Goal: Check status: Check status

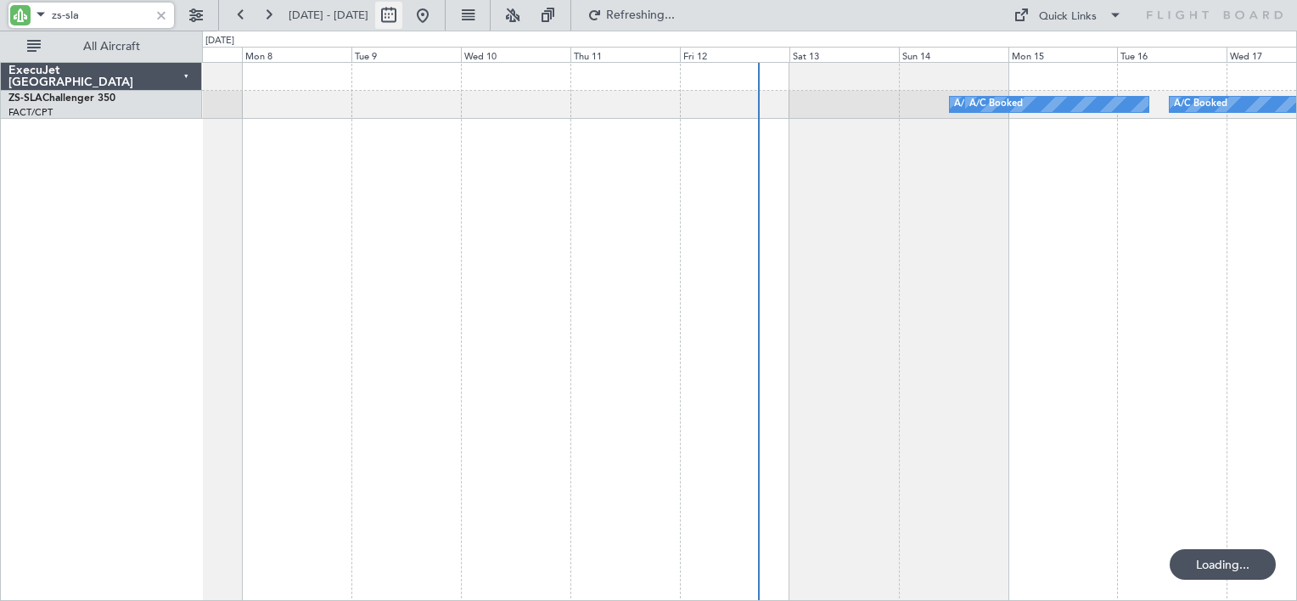
click at [402, 17] on button at bounding box center [388, 15] width 27 height 27
select select "9"
select select "2025"
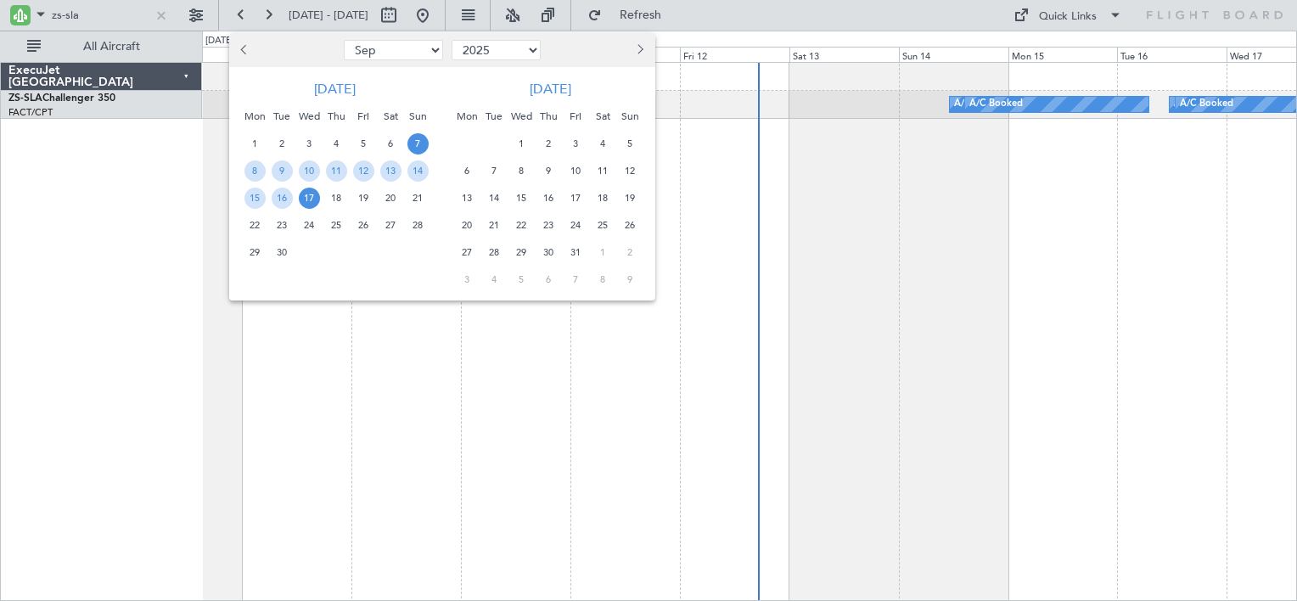
click at [601, 139] on span "4" at bounding box center [602, 143] width 21 height 21
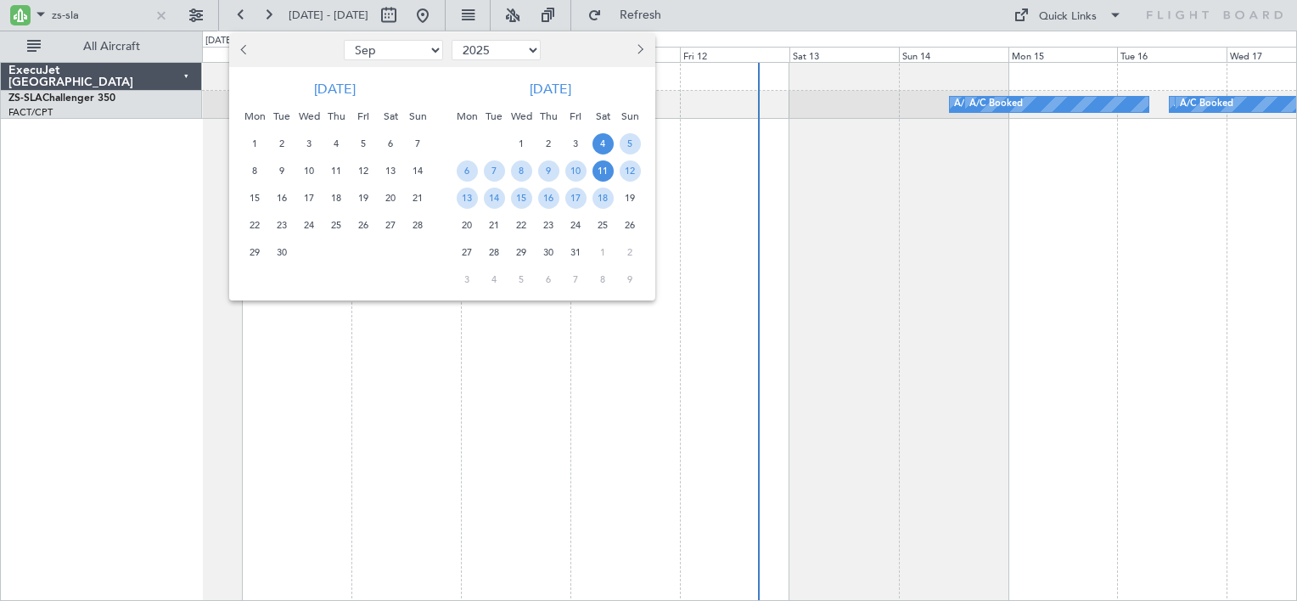
drag, startPoint x: 598, startPoint y: 175, endPoint x: 585, endPoint y: 173, distance: 13.7
click at [598, 176] on span "11" at bounding box center [602, 170] width 21 height 21
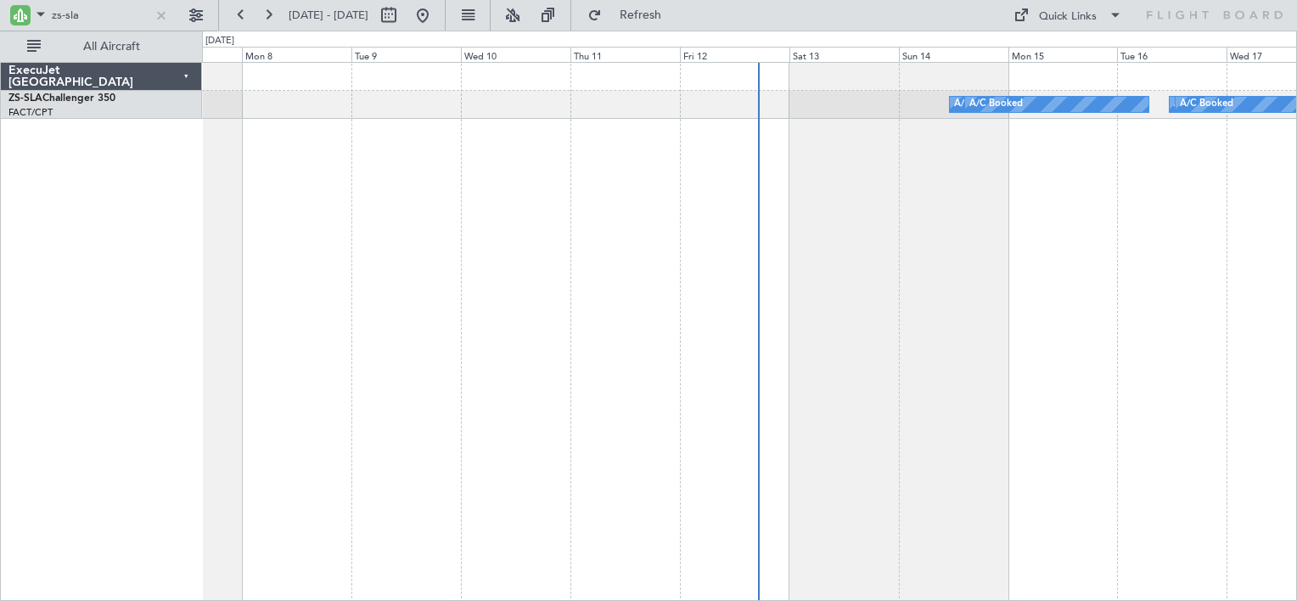
select select "10"
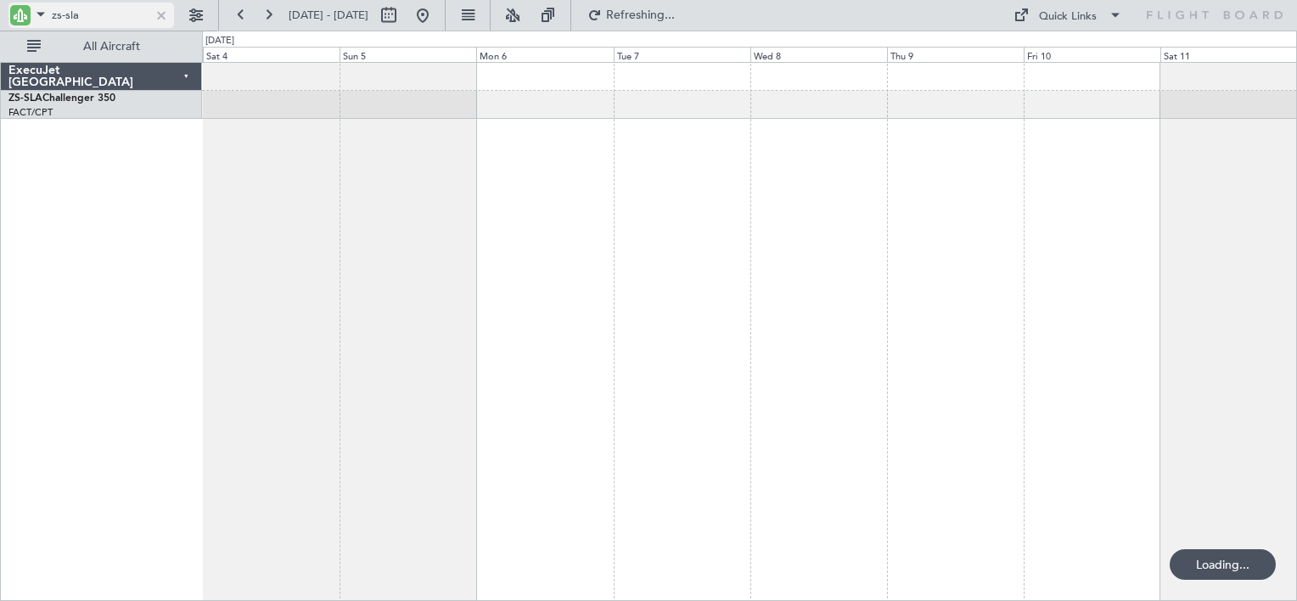
click at [170, 13] on div at bounding box center [161, 15] width 19 height 19
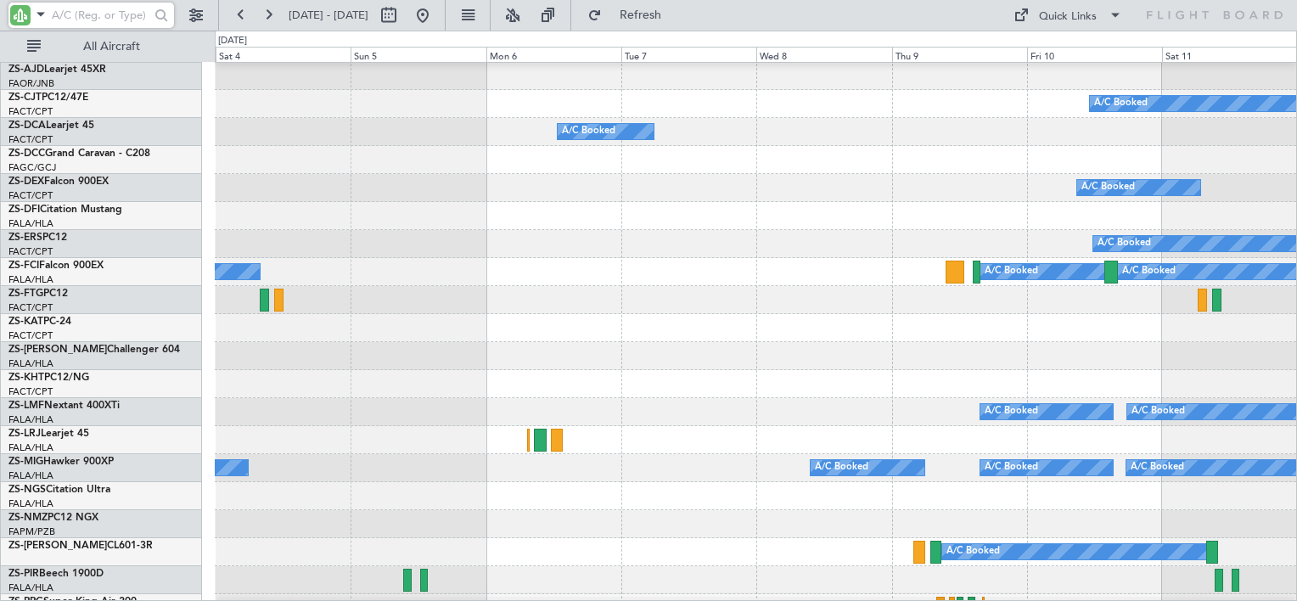
scroll to position [170, 0]
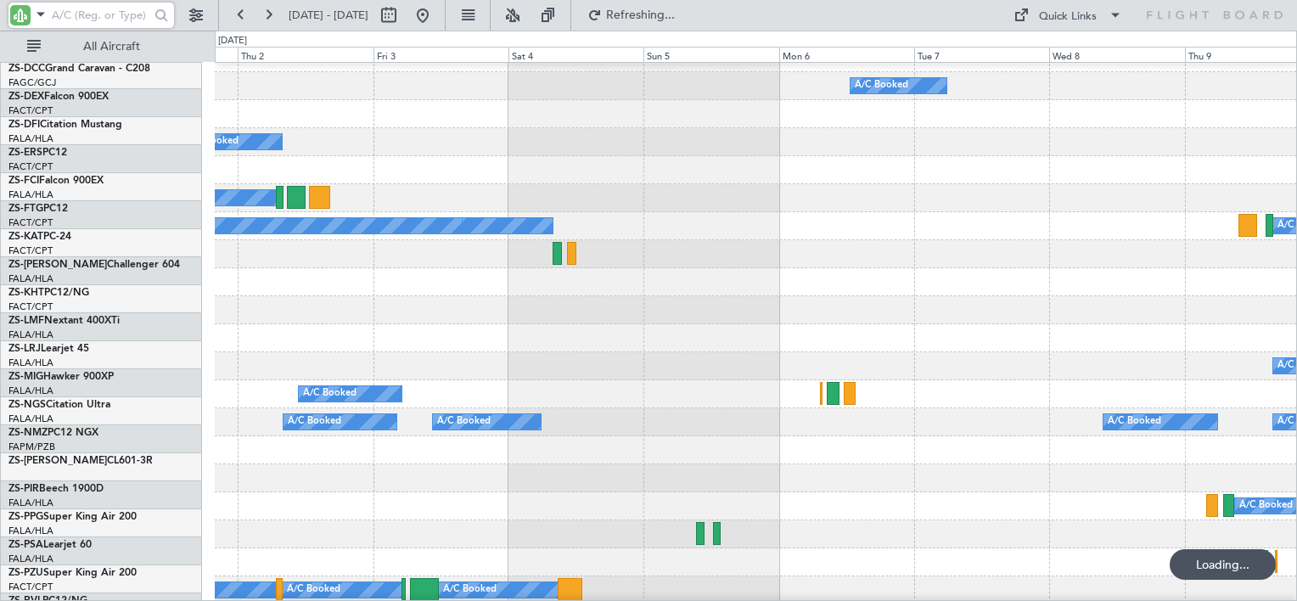
click at [790, 396] on div "A/C Booked A/C Booked" at bounding box center [755, 394] width 1081 height 28
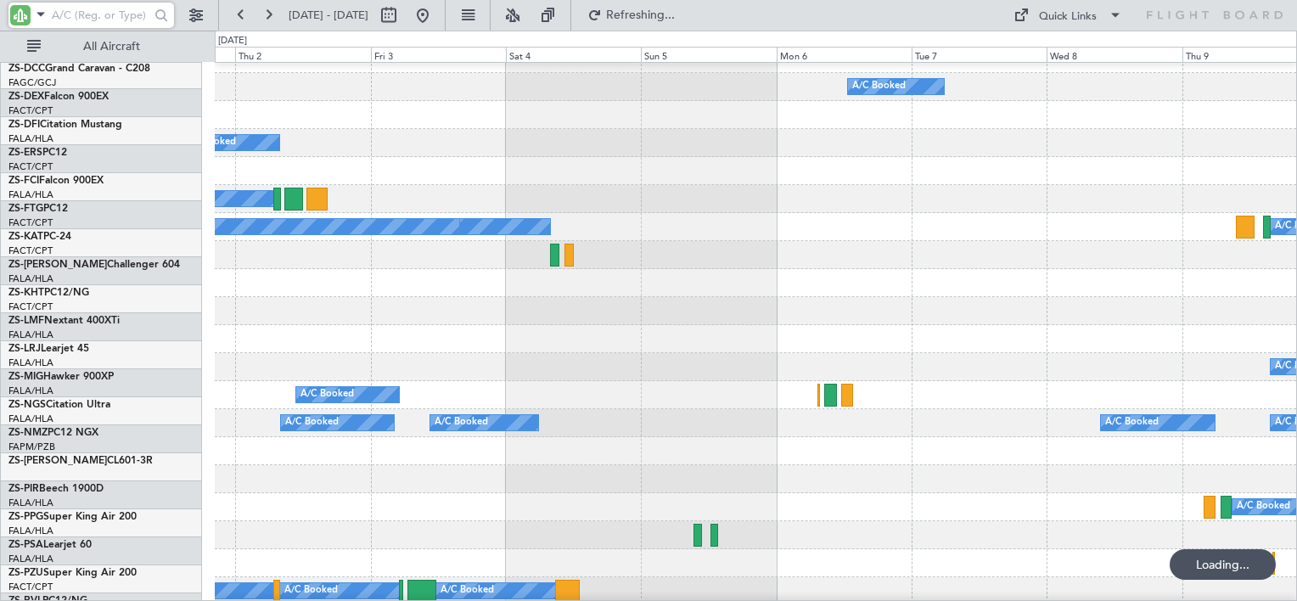
scroll to position [129, 0]
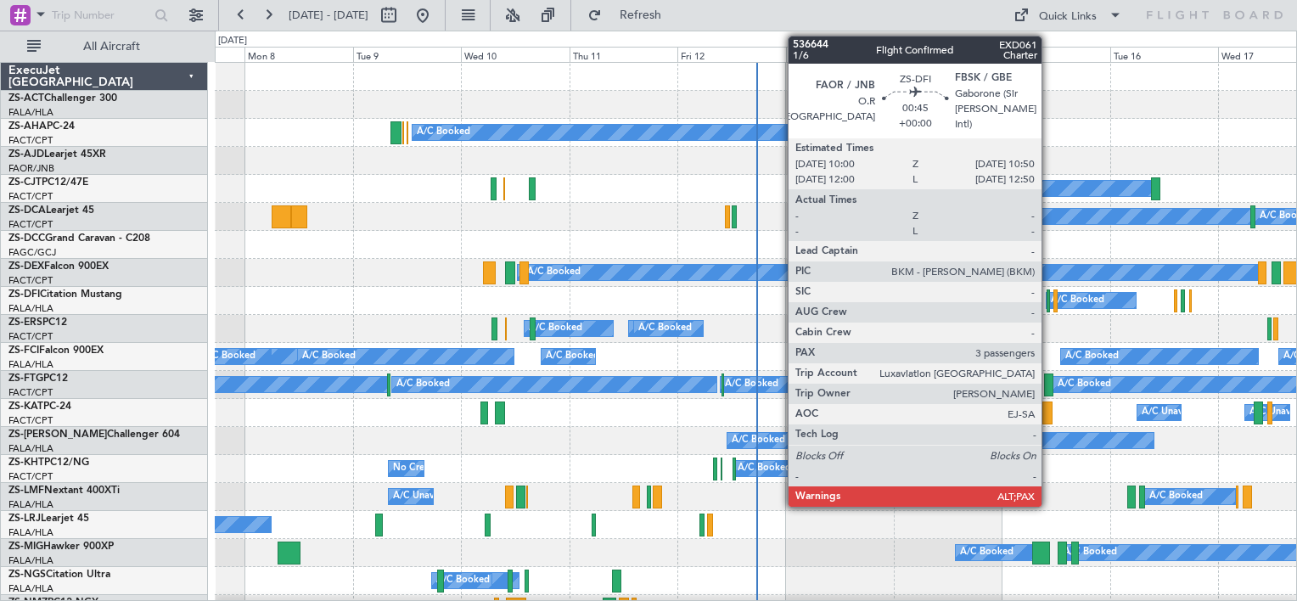
click at [1049, 303] on div at bounding box center [1048, 300] width 4 height 23
